Goal: Task Accomplishment & Management: Use online tool/utility

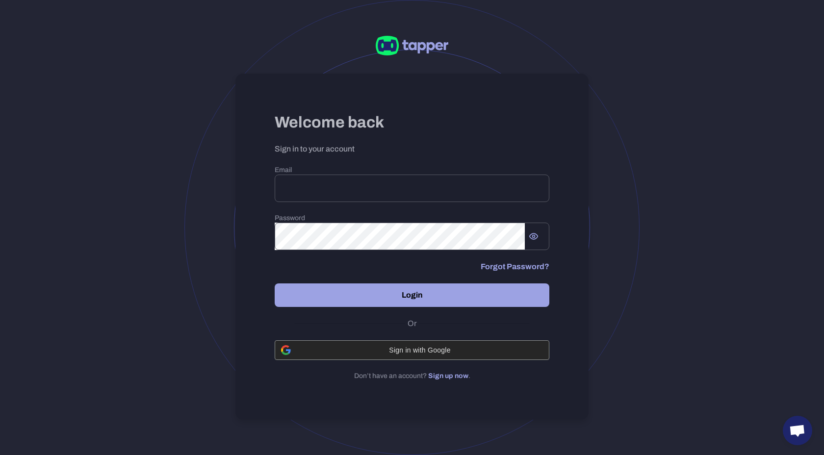
click at [412, 349] on span "Sign in with Google" at bounding box center [420, 350] width 246 height 8
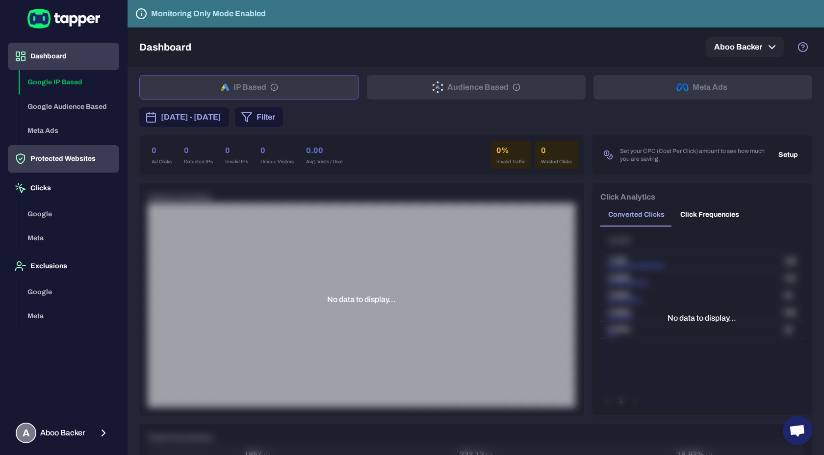
click at [54, 161] on button "Protected Websites" at bounding box center [63, 158] width 111 height 27
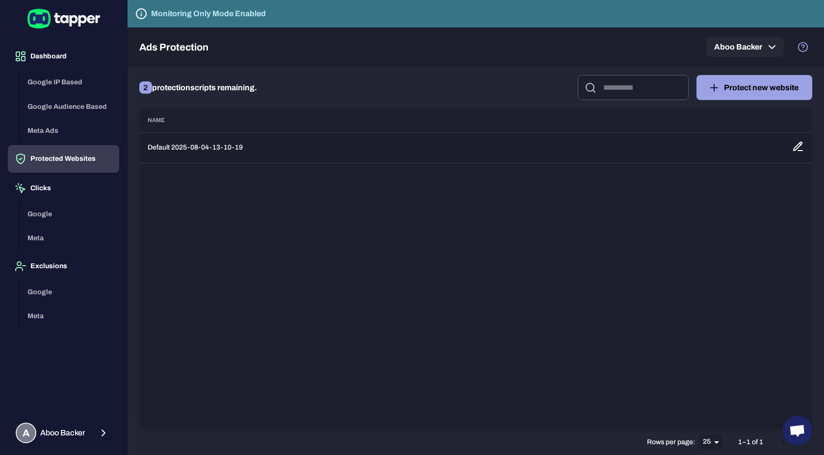
click at [204, 143] on td "Default 2025-08-04-13-10-19" at bounding box center [462, 147] width 645 height 30
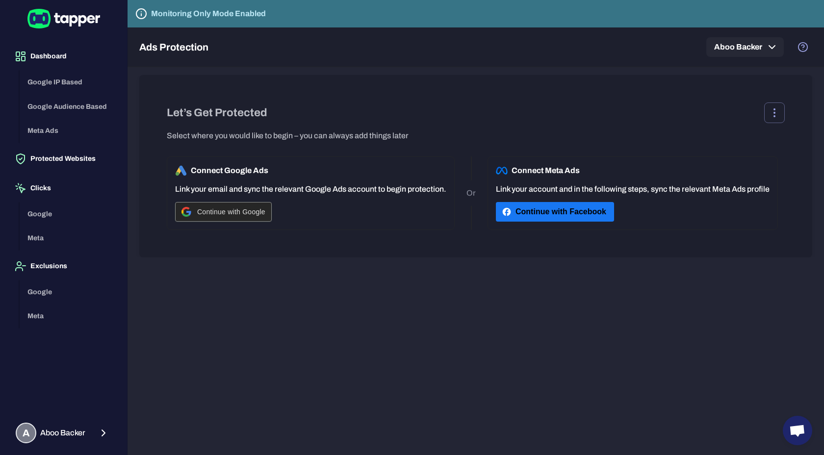
click at [236, 214] on span "Continue with Google" at bounding box center [231, 212] width 68 height 8
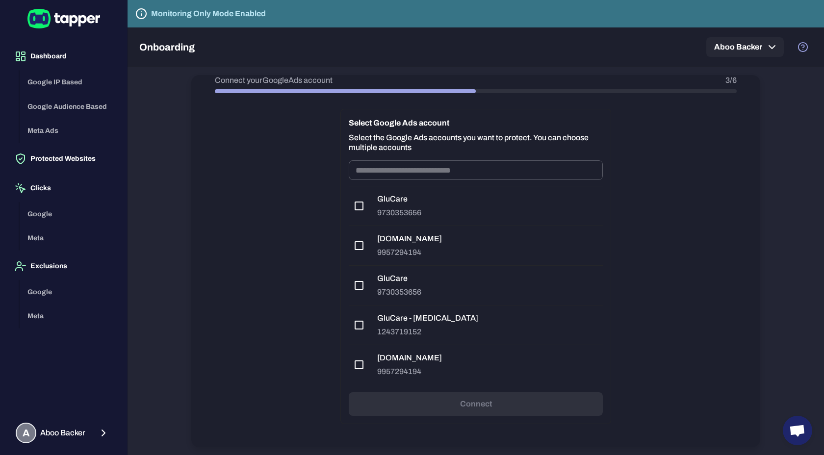
scroll to position [77, 0]
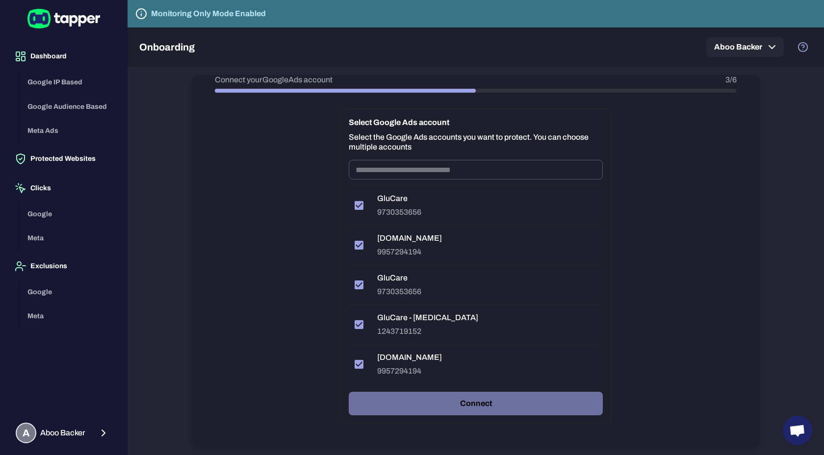
click at [463, 407] on button "Connect" at bounding box center [476, 404] width 254 height 24
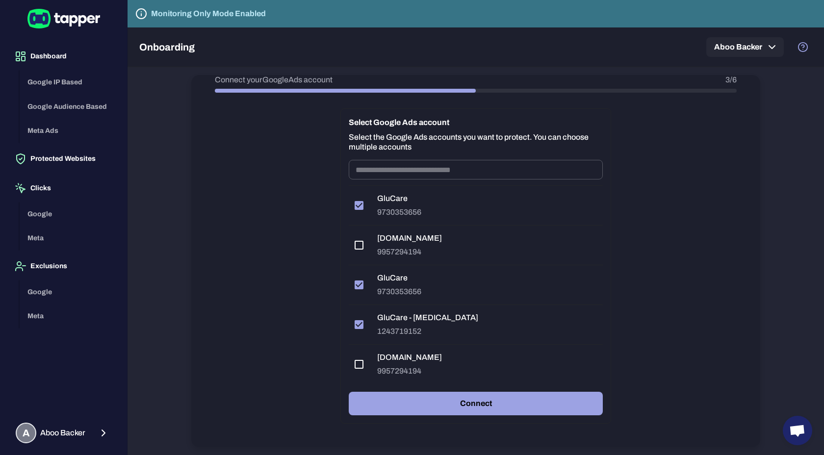
click at [445, 407] on button "Connect" at bounding box center [476, 404] width 254 height 24
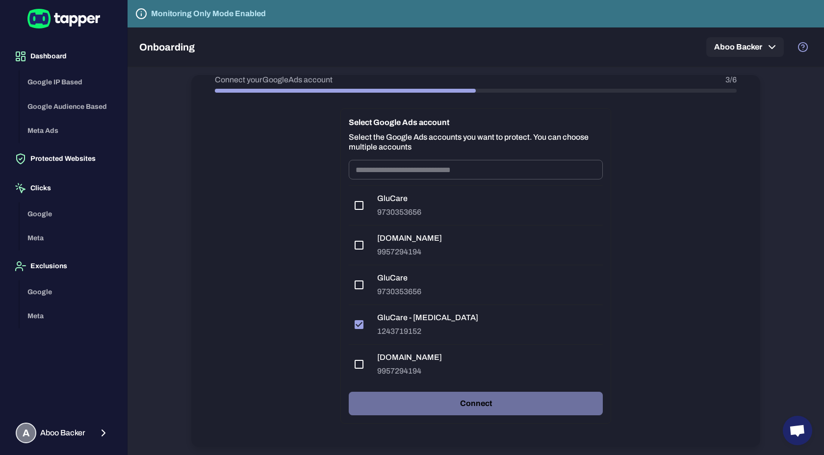
click at [455, 403] on button "Connect" at bounding box center [476, 404] width 254 height 24
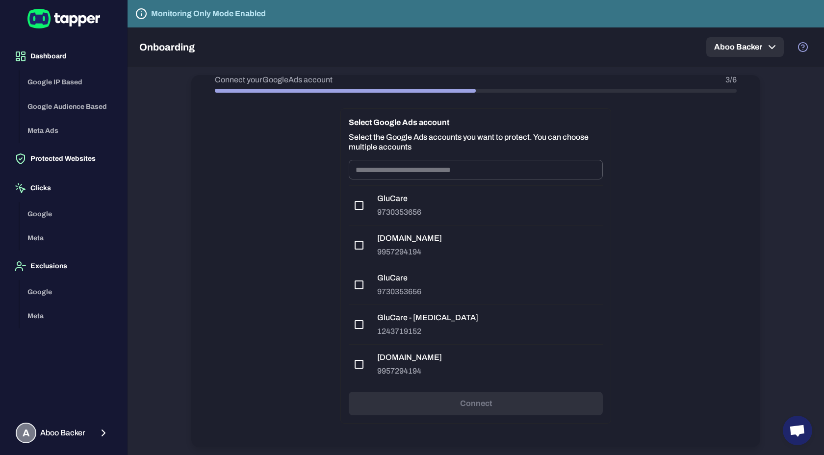
click at [735, 47] on button "Aboo Backer" at bounding box center [745, 47] width 78 height 20
click at [782, 151] on div at bounding box center [412, 227] width 824 height 455
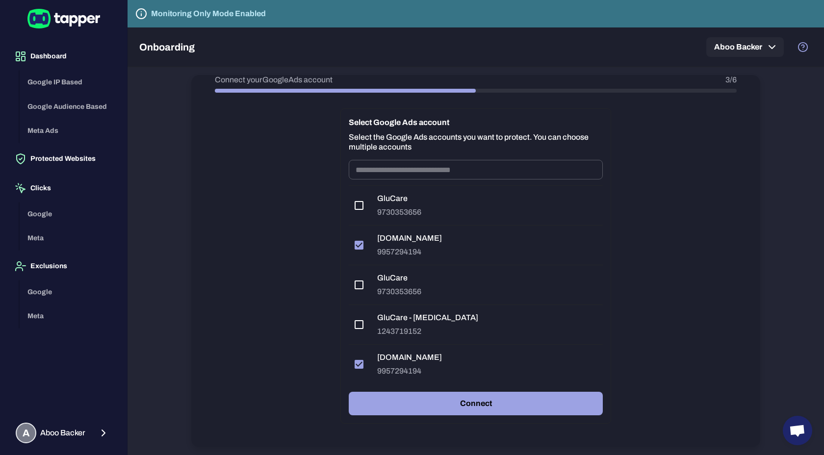
click at [417, 398] on button "Connect" at bounding box center [476, 404] width 254 height 24
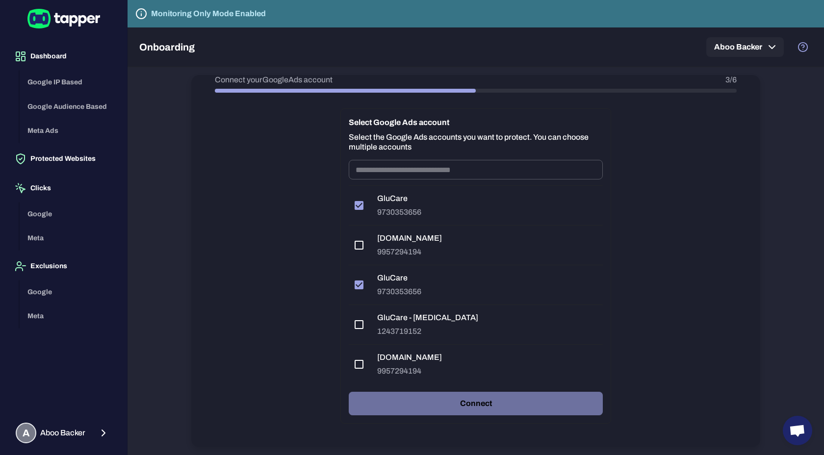
click at [479, 395] on button "Connect" at bounding box center [476, 404] width 254 height 24
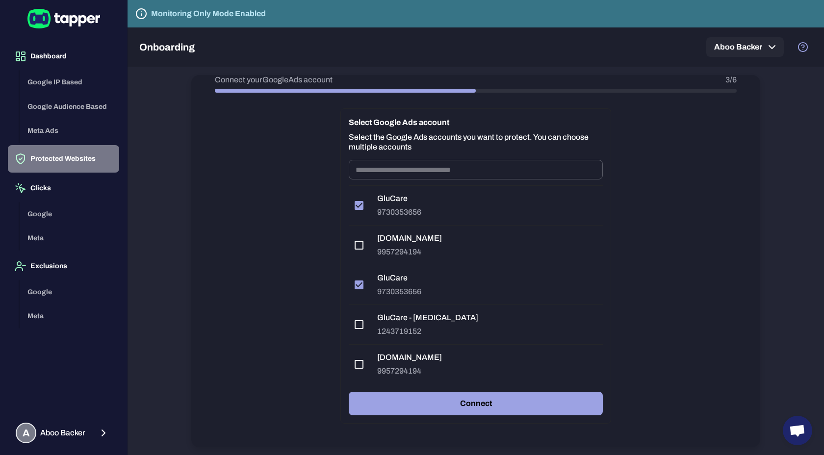
click at [43, 164] on button "Protected Websites" at bounding box center [63, 158] width 111 height 27
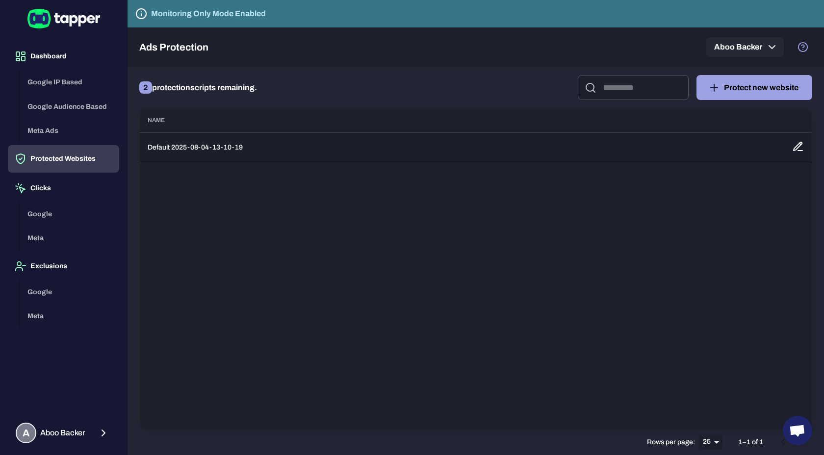
click at [204, 148] on td "Default 2025-08-04-13-10-19" at bounding box center [462, 147] width 645 height 30
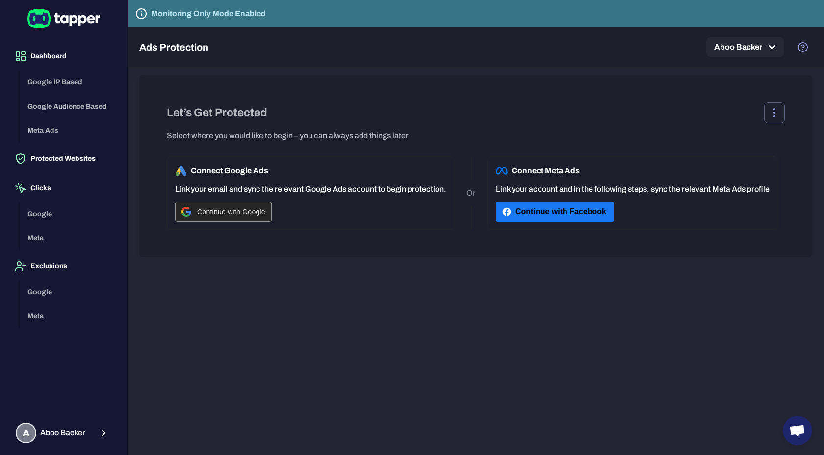
click at [232, 213] on span "Continue with Google" at bounding box center [231, 212] width 68 height 8
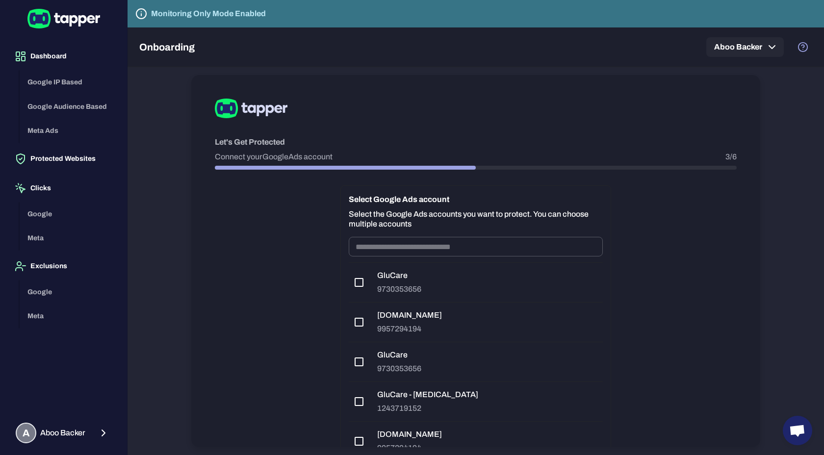
scroll to position [77, 0]
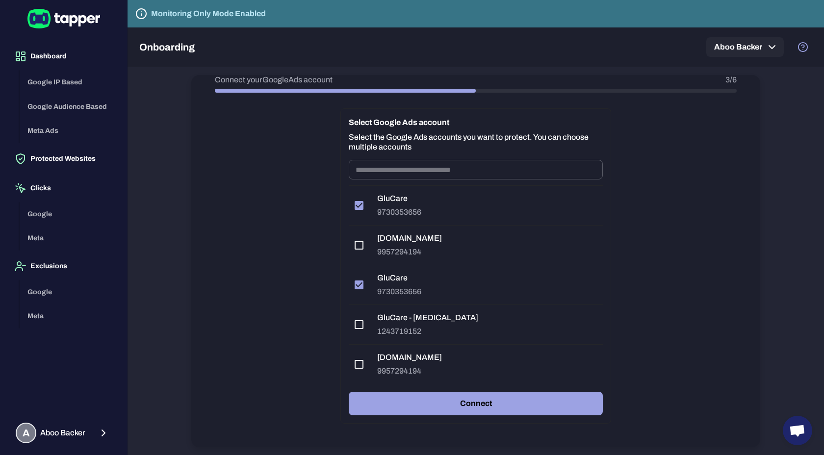
click at [417, 398] on button "Connect" at bounding box center [476, 404] width 254 height 24
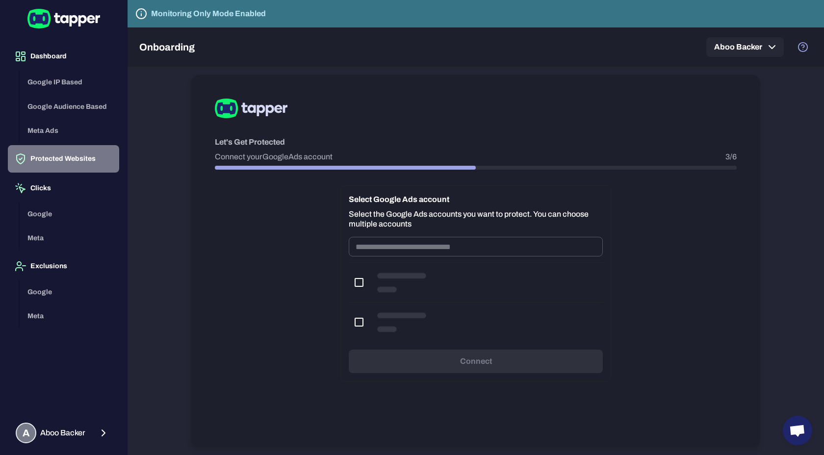
click at [92, 165] on button "Protected Websites" at bounding box center [63, 158] width 111 height 27
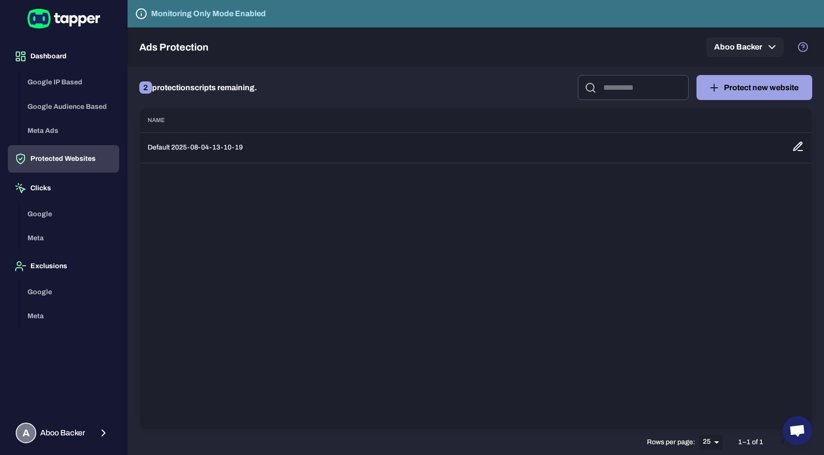
click at [218, 147] on td "Default 2025-08-04-13-10-19" at bounding box center [462, 147] width 645 height 30
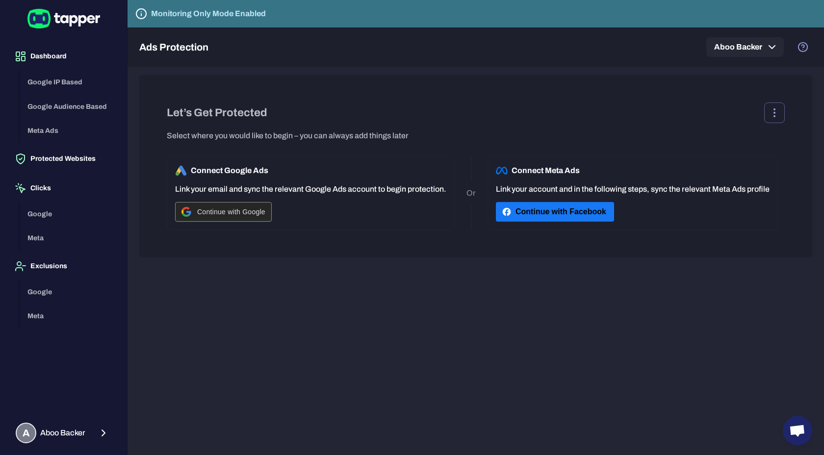
click at [230, 218] on div "Continue with Google" at bounding box center [224, 212] width 84 height 19
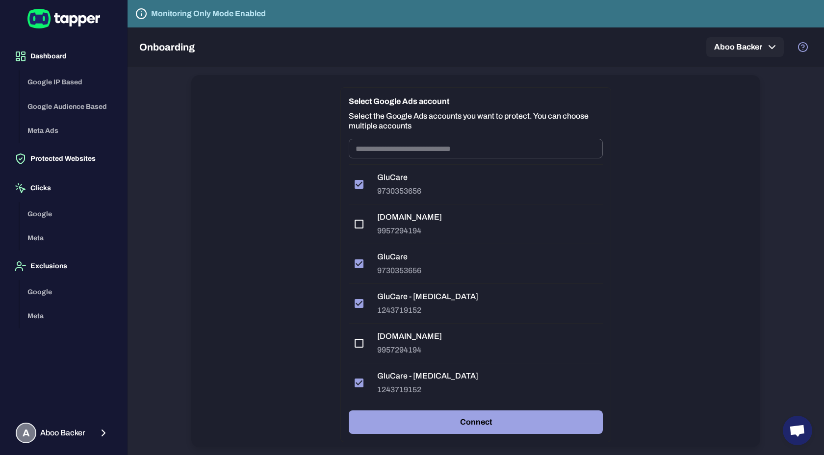
scroll to position [117, 0]
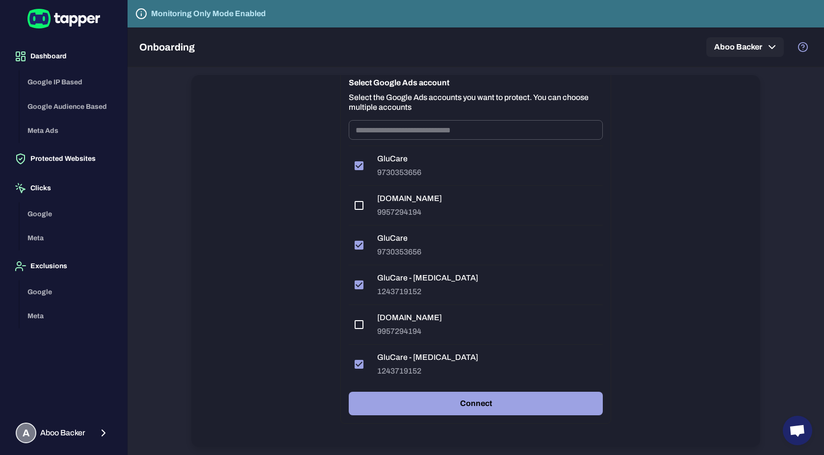
click at [422, 409] on button "Connect" at bounding box center [476, 404] width 254 height 24
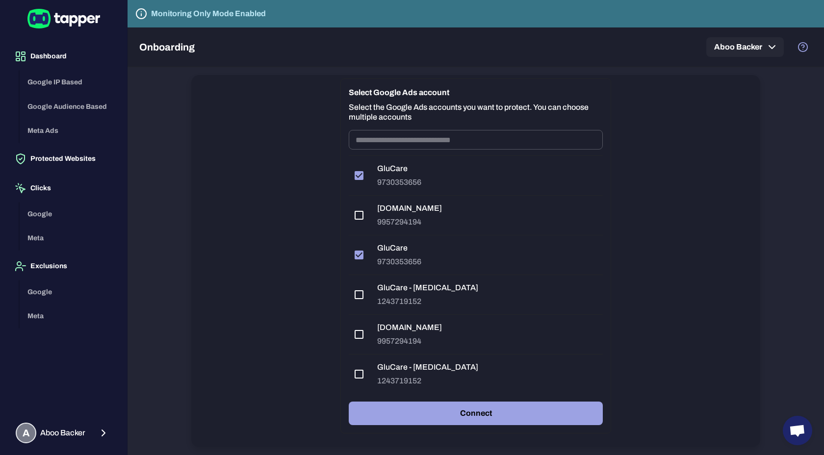
scroll to position [96, 0]
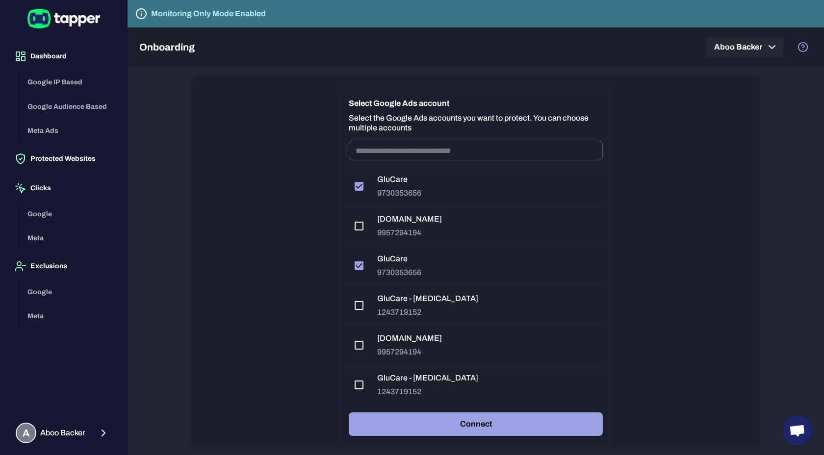
click at [453, 440] on div "Select Google Ads account Select the Google Ads accounts you want to protect. Y…" at bounding box center [475, 266] width 271 height 355
click at [449, 431] on button "Connect" at bounding box center [476, 425] width 254 height 24
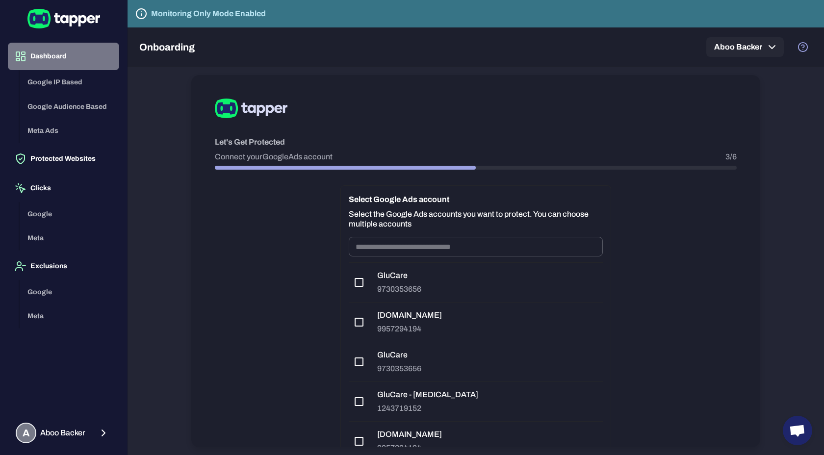
click at [62, 57] on button "Dashboard" at bounding box center [63, 56] width 111 height 27
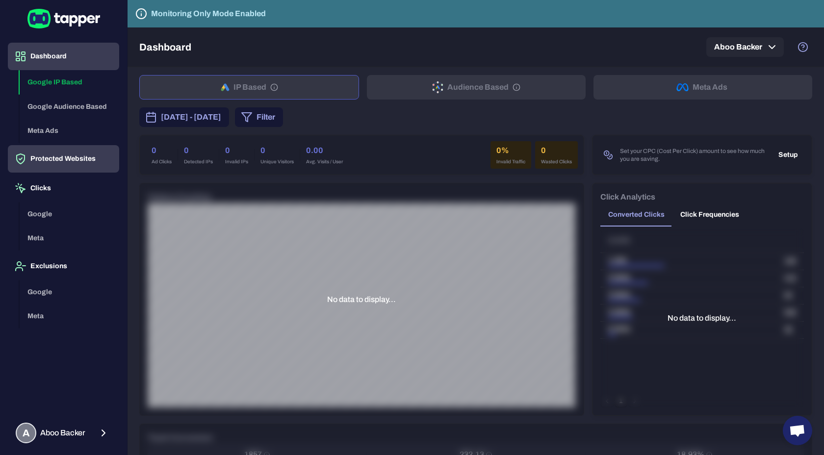
click at [78, 156] on button "Protected Websites" at bounding box center [63, 158] width 111 height 27
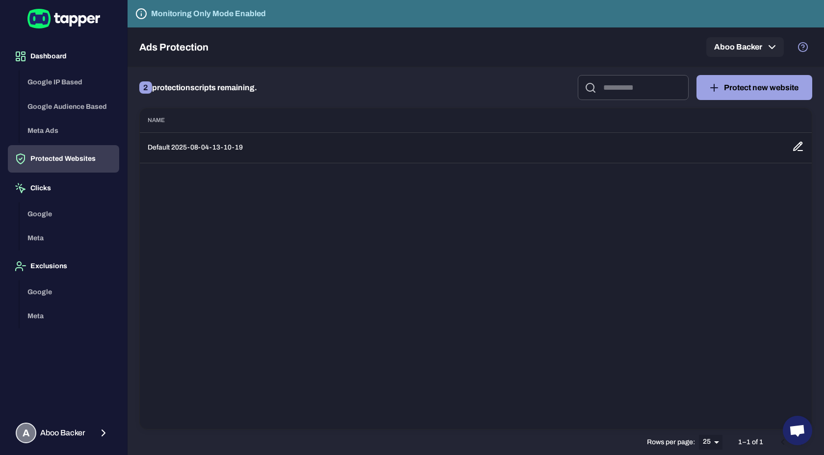
click at [799, 149] on icon at bounding box center [798, 147] width 12 height 12
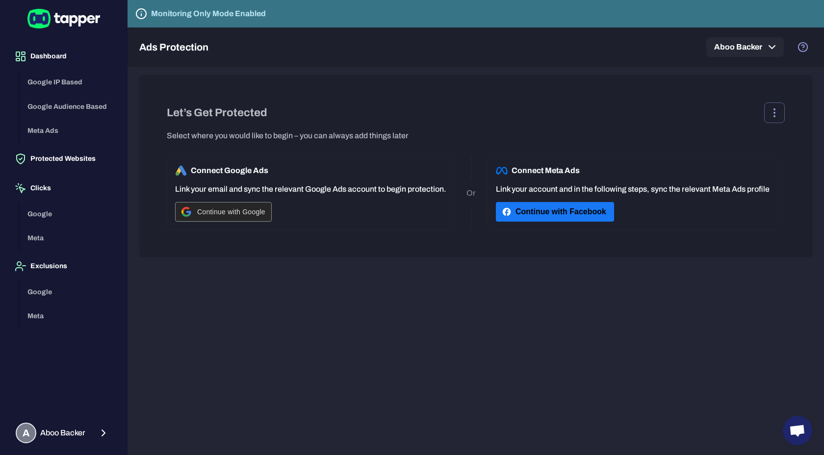
click at [256, 210] on span "Continue with Google" at bounding box center [231, 212] width 68 height 8
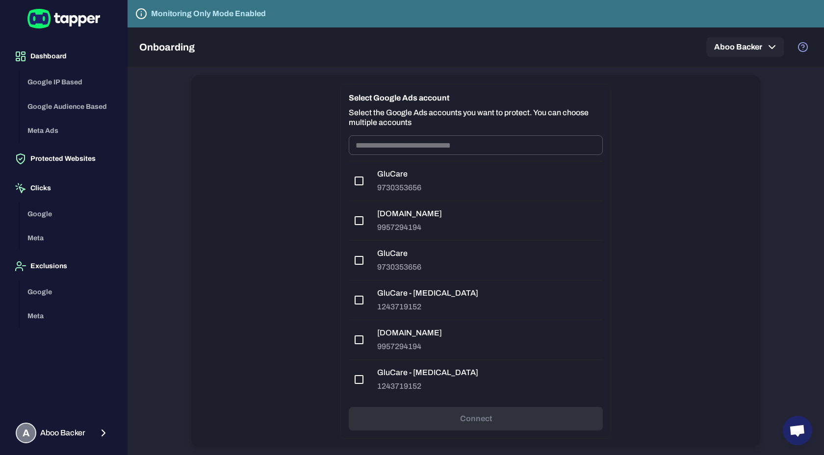
scroll to position [100, 0]
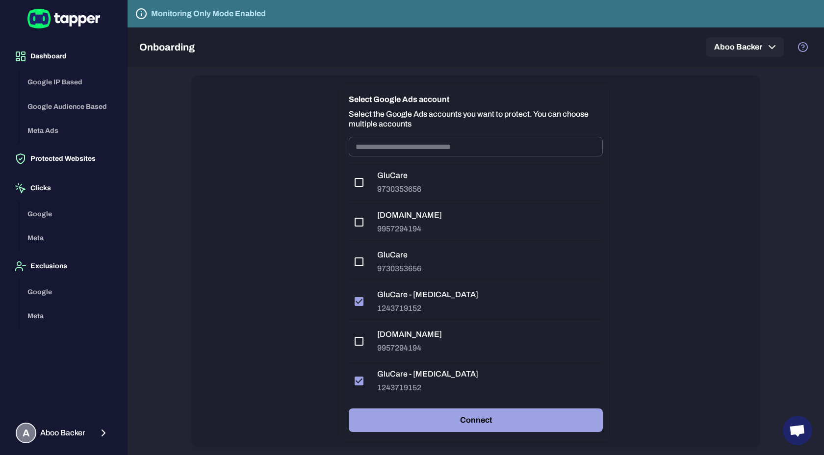
click at [437, 412] on button "Connect" at bounding box center [476, 421] width 254 height 24
click at [439, 418] on button "Connect" at bounding box center [476, 421] width 254 height 24
click at [68, 163] on button "Protected Websites" at bounding box center [63, 158] width 111 height 27
